Goal: Submit feedback/report problem

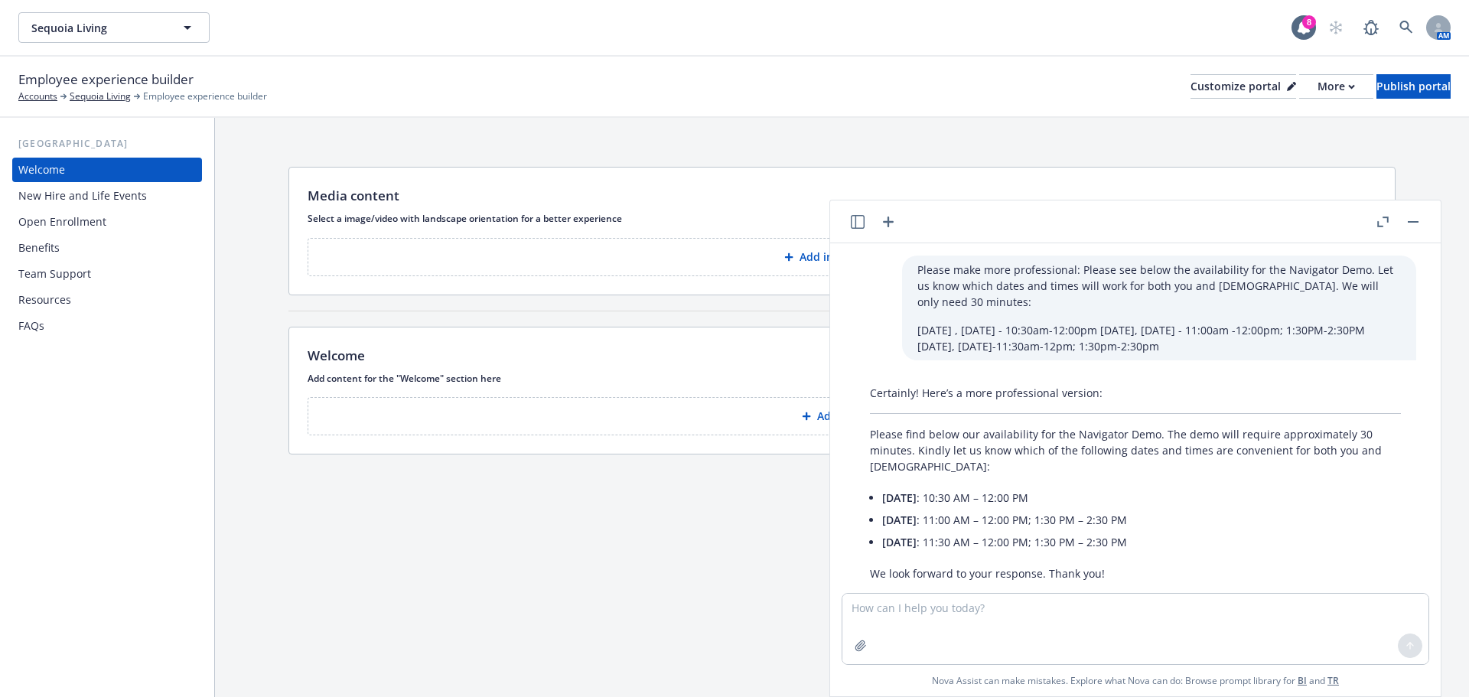
scroll to position [744, 0]
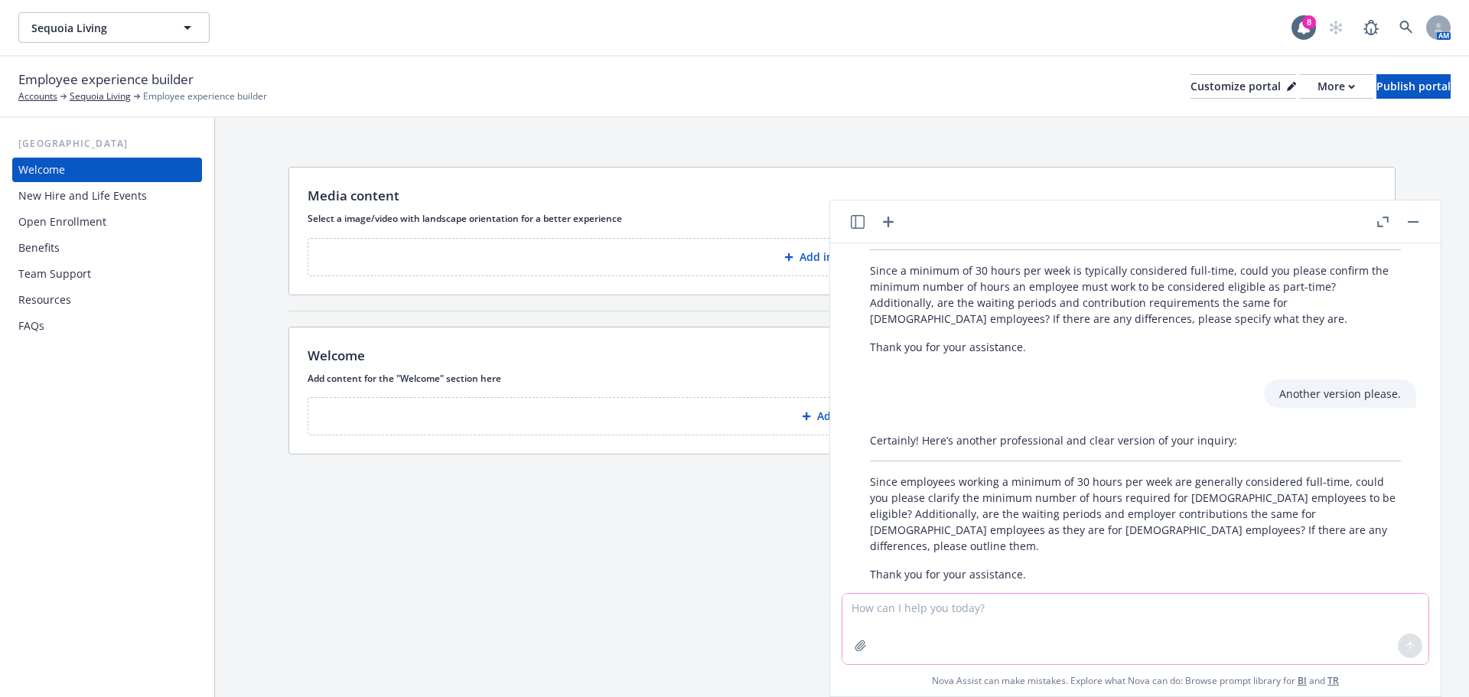
click at [846, 610] on textarea at bounding box center [1135, 629] width 586 height 70
paste textarea "Please replace the icon with the one I have attached. Everything else has been …"
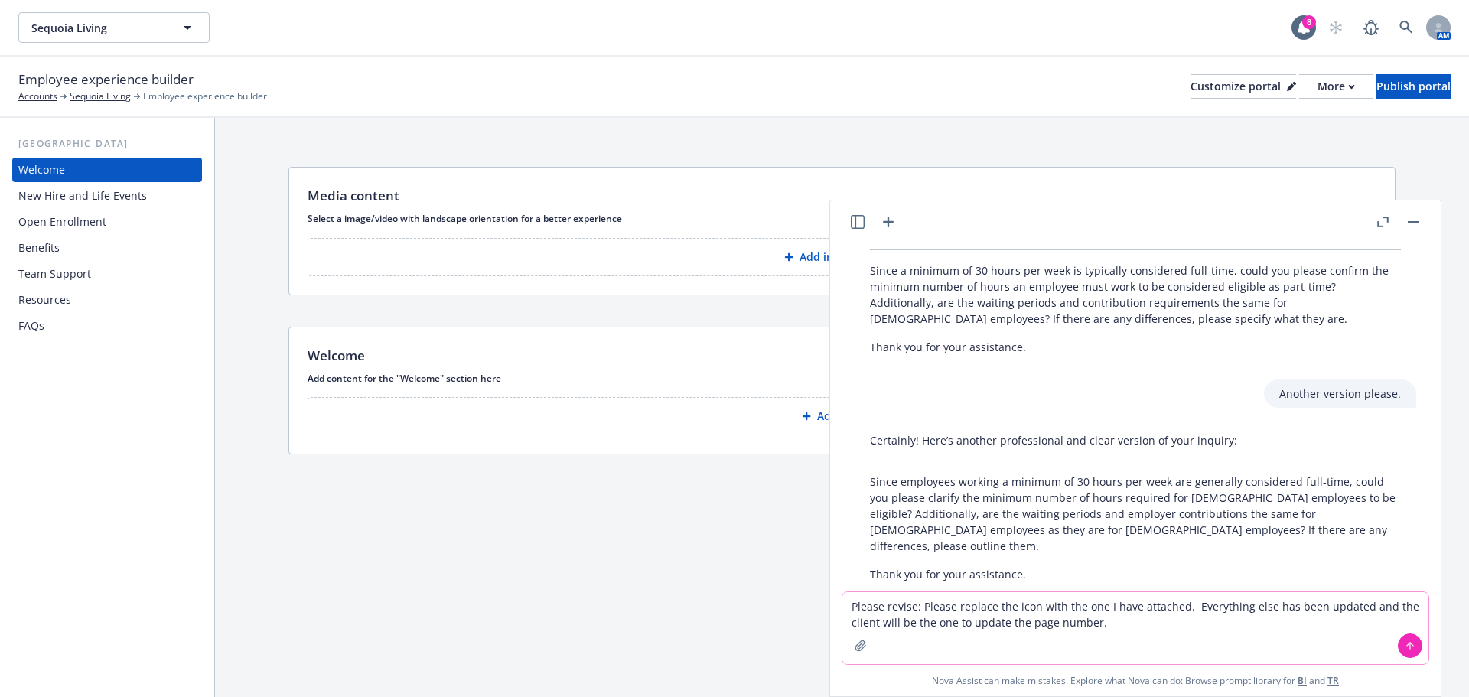
type textarea "Please revise: Please replace the icon with the one I have attached. Everything…"
click at [1398, 639] on button at bounding box center [1410, 645] width 24 height 24
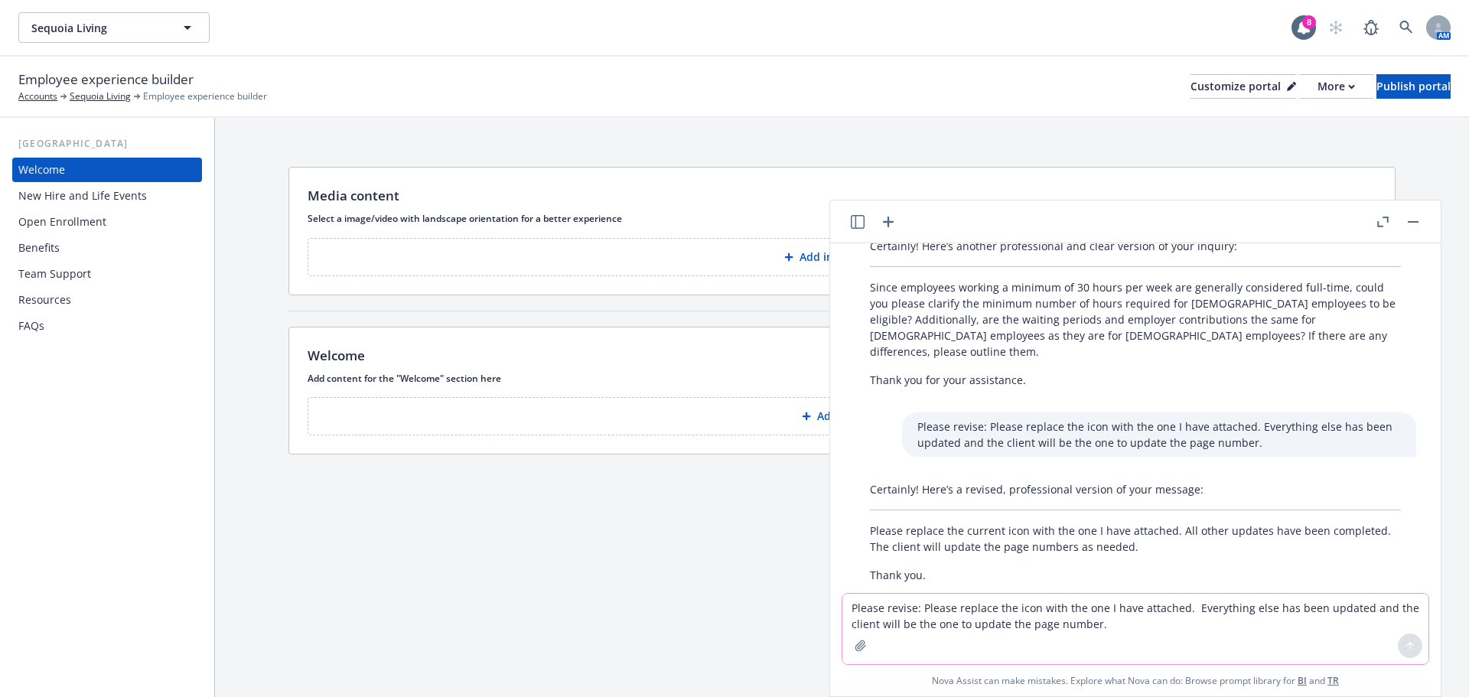
scroll to position [939, 0]
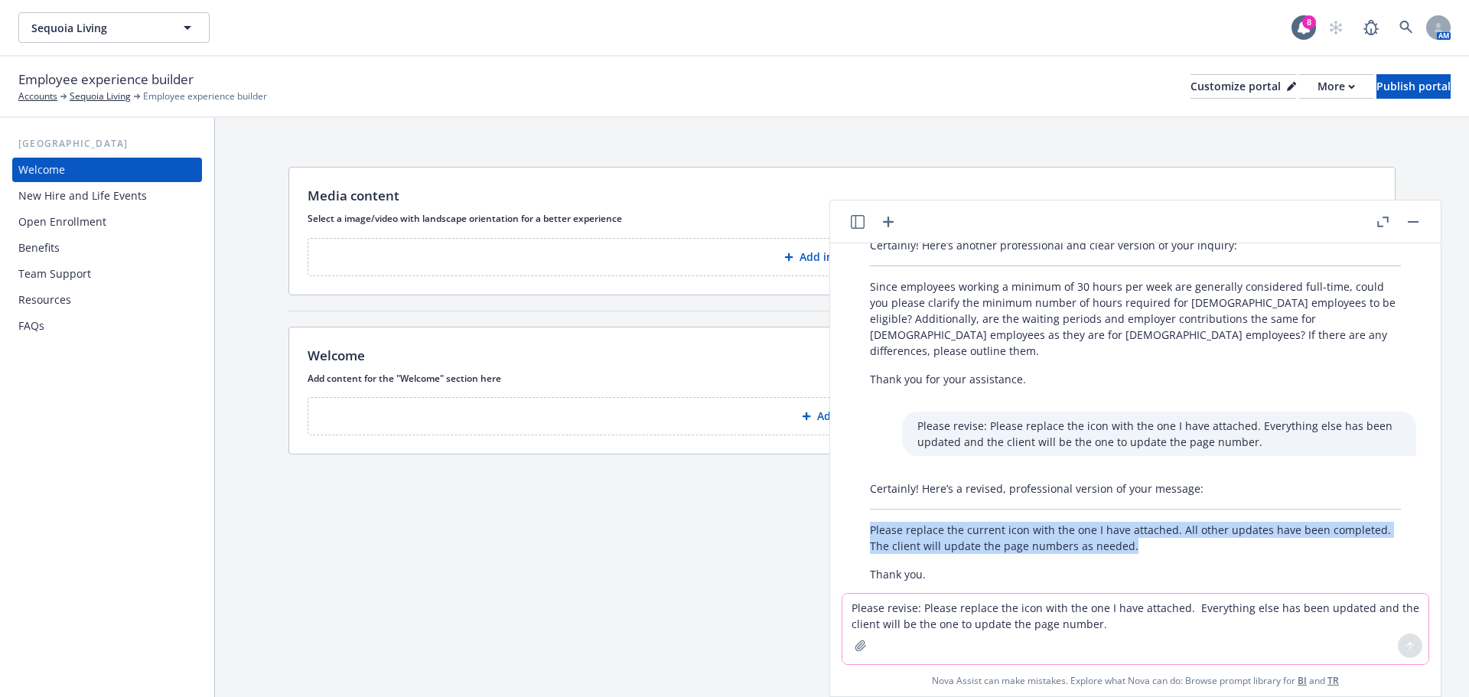
drag, startPoint x: 870, startPoint y: 499, endPoint x: 1148, endPoint y: 513, distance: 278.8
click at [1148, 522] on p "Please replace the current icon with the one I have attached. All other updates…" at bounding box center [1135, 538] width 531 height 32
copy p "Please replace the current icon with the one I have attached. All other updates…"
